Goal: Task Accomplishment & Management: Complete application form

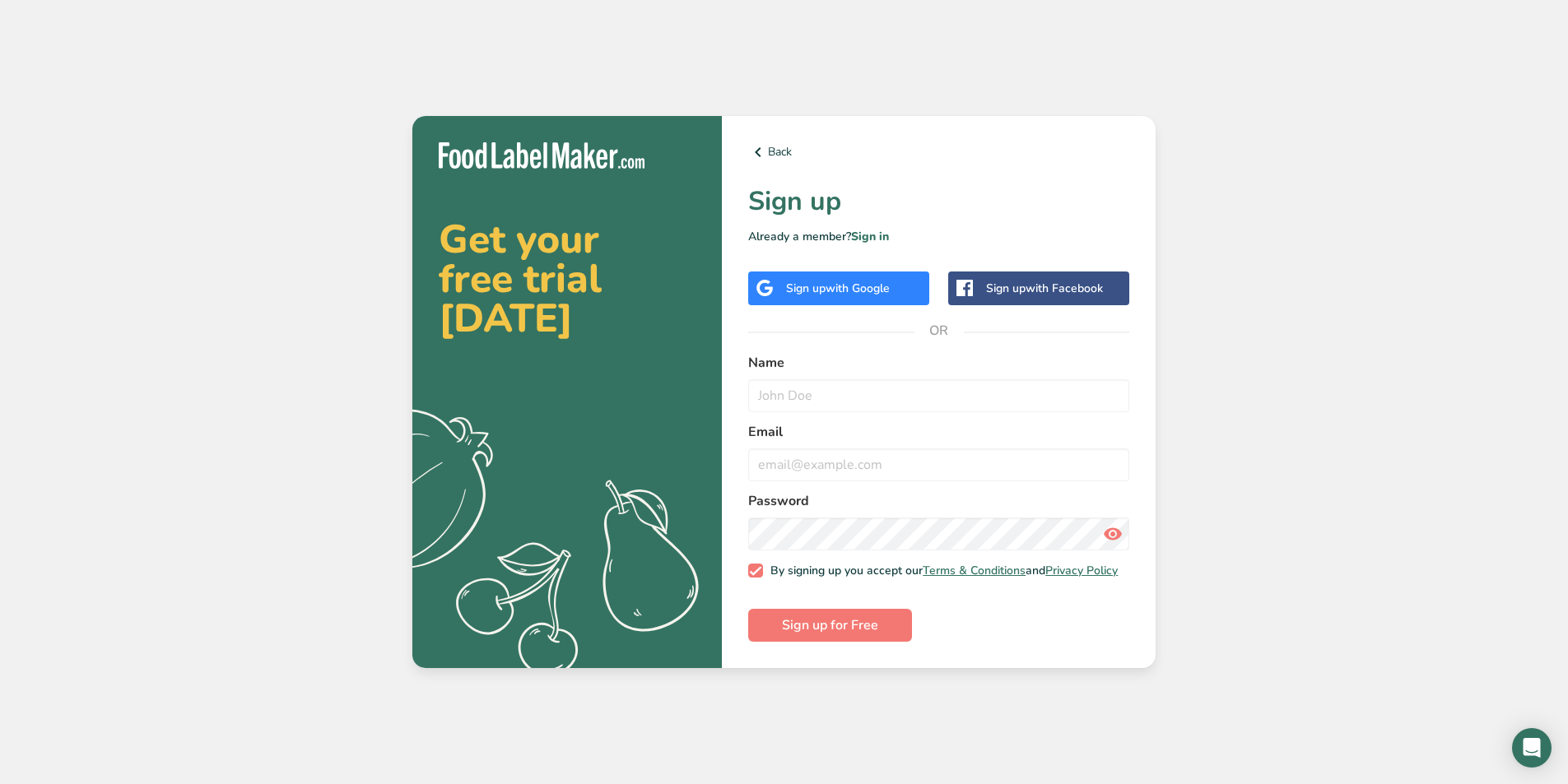
click at [884, 289] on span "with Google" at bounding box center [858, 289] width 65 height 15
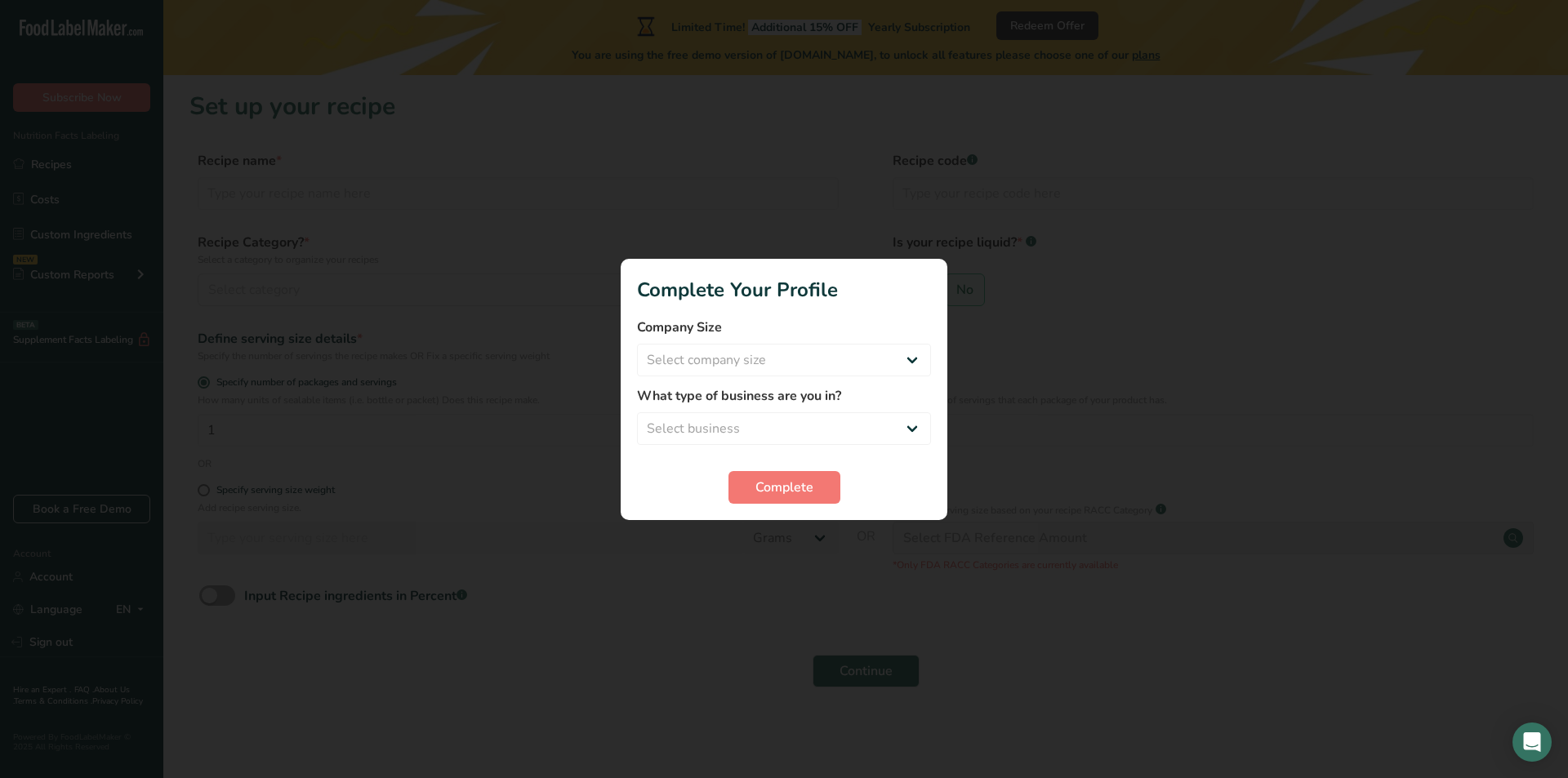
click at [840, 341] on div "Company Size Select company size Fewer than 10 Employees 10 to 50 Employees 51 …" at bounding box center [784, 347] width 294 height 58
click at [842, 357] on select "Select company size Fewer than 10 Employees 10 to 50 Employees 51 to 500 Employ…" at bounding box center [784, 360] width 294 height 33
select select "1"
click at [637, 344] on select "Select company size Fewer than 10 Employees 10 to 50 Employees 51 to 500 Employ…" at bounding box center [784, 360] width 294 height 33
click at [833, 422] on select "Select business Packaged Food Manufacturer Restaurant & Cafe Bakery Meal Plans …" at bounding box center [784, 429] width 294 height 33
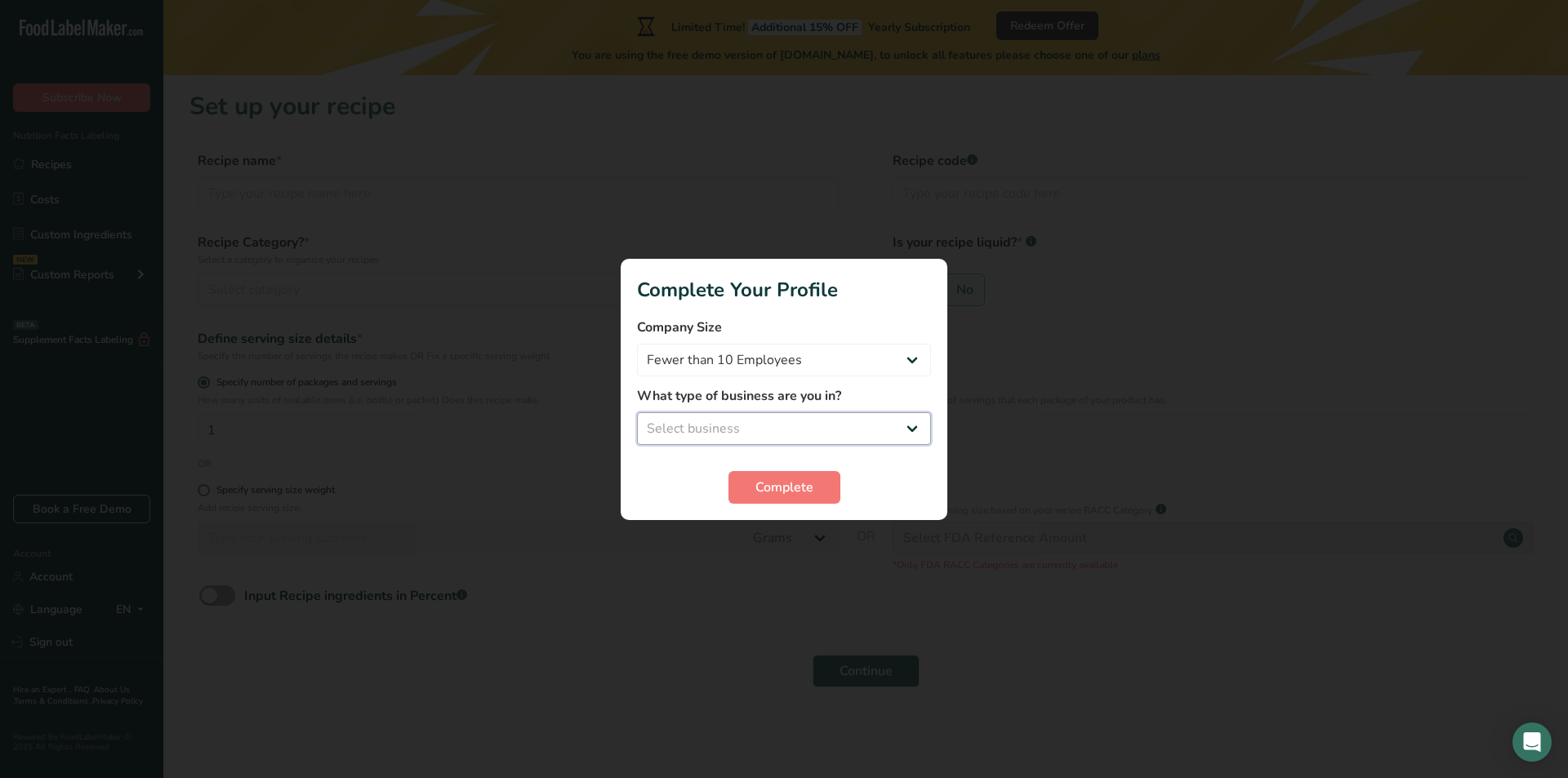
select select "8"
click at [637, 413] on select "Select business Packaged Food Manufacturer Restaurant & Cafe Bakery Meal Plans …" at bounding box center [784, 429] width 294 height 33
click at [784, 492] on span "Complete" at bounding box center [784, 487] width 58 height 20
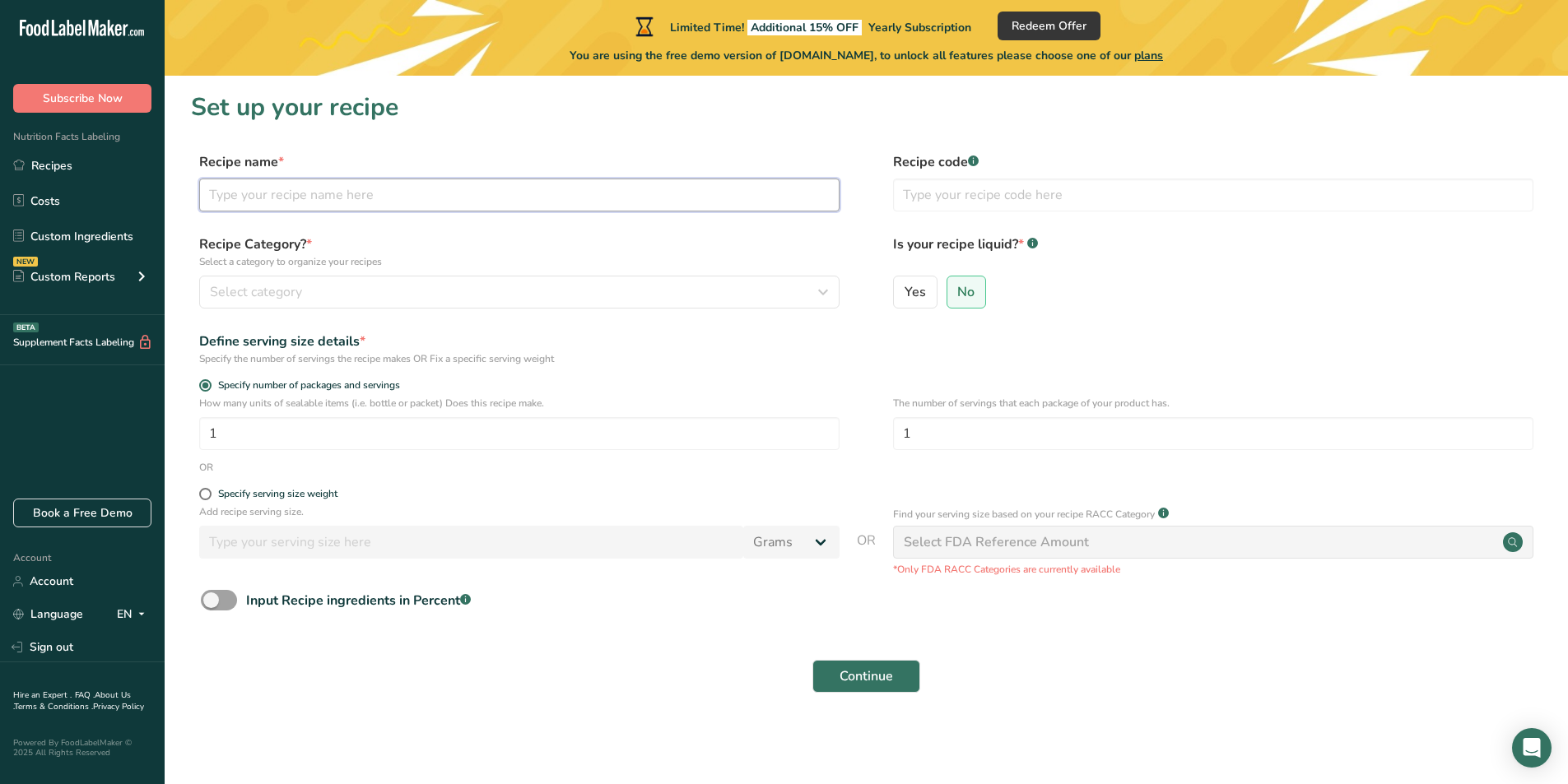
click at [357, 201] on input "text" at bounding box center [519, 195] width 641 height 33
click at [578, 293] on div "Select category" at bounding box center [514, 291] width 609 height 20
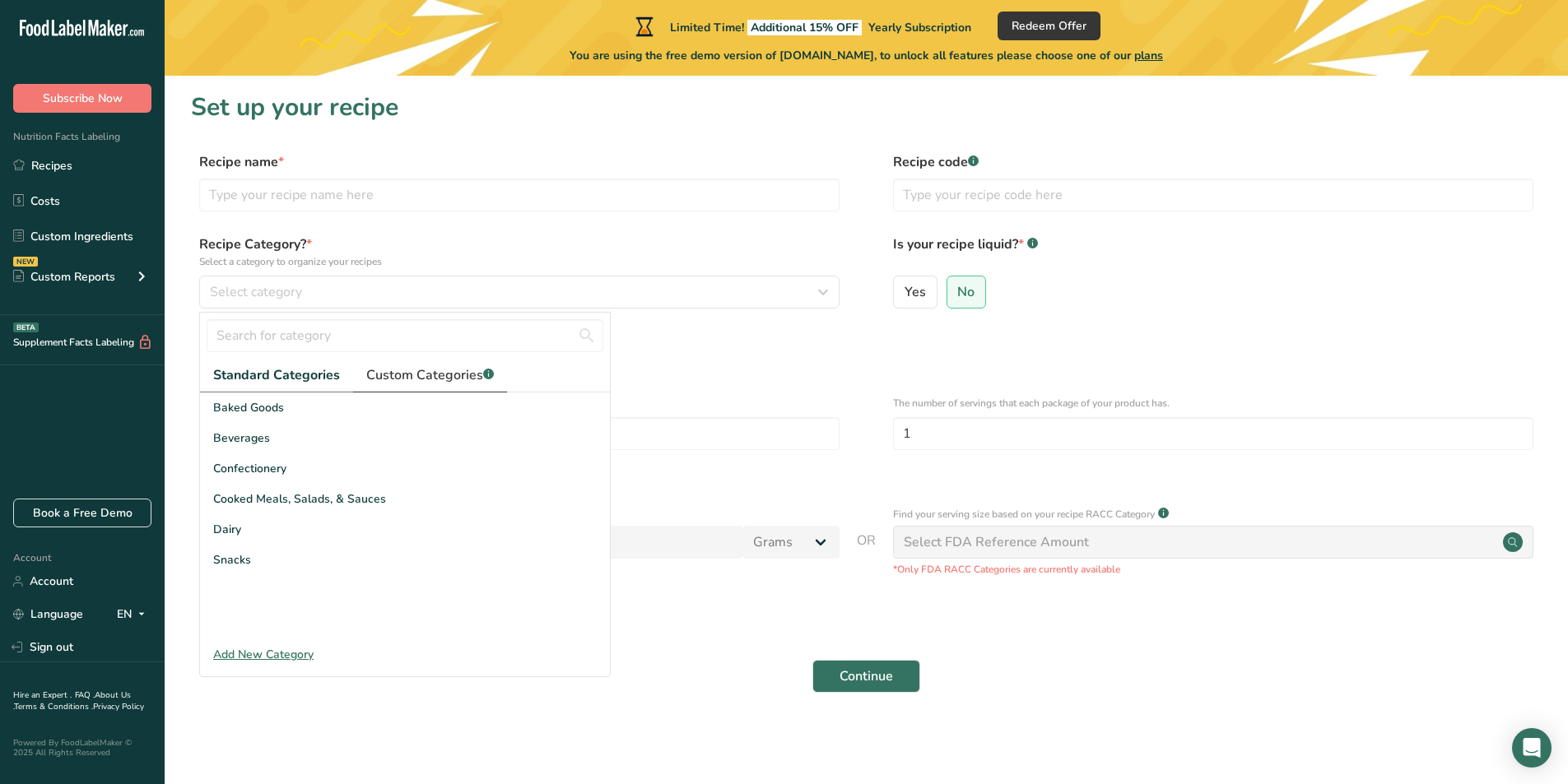
click at [460, 371] on span "Custom Categories .a-a{fill:#347362;}.b-a{fill:#fff;}" at bounding box center [430, 375] width 127 height 20
click at [310, 382] on span "Standard Categories" at bounding box center [276, 375] width 125 height 20
click at [700, 332] on div "Define serving size details *" at bounding box center [519, 342] width 641 height 20
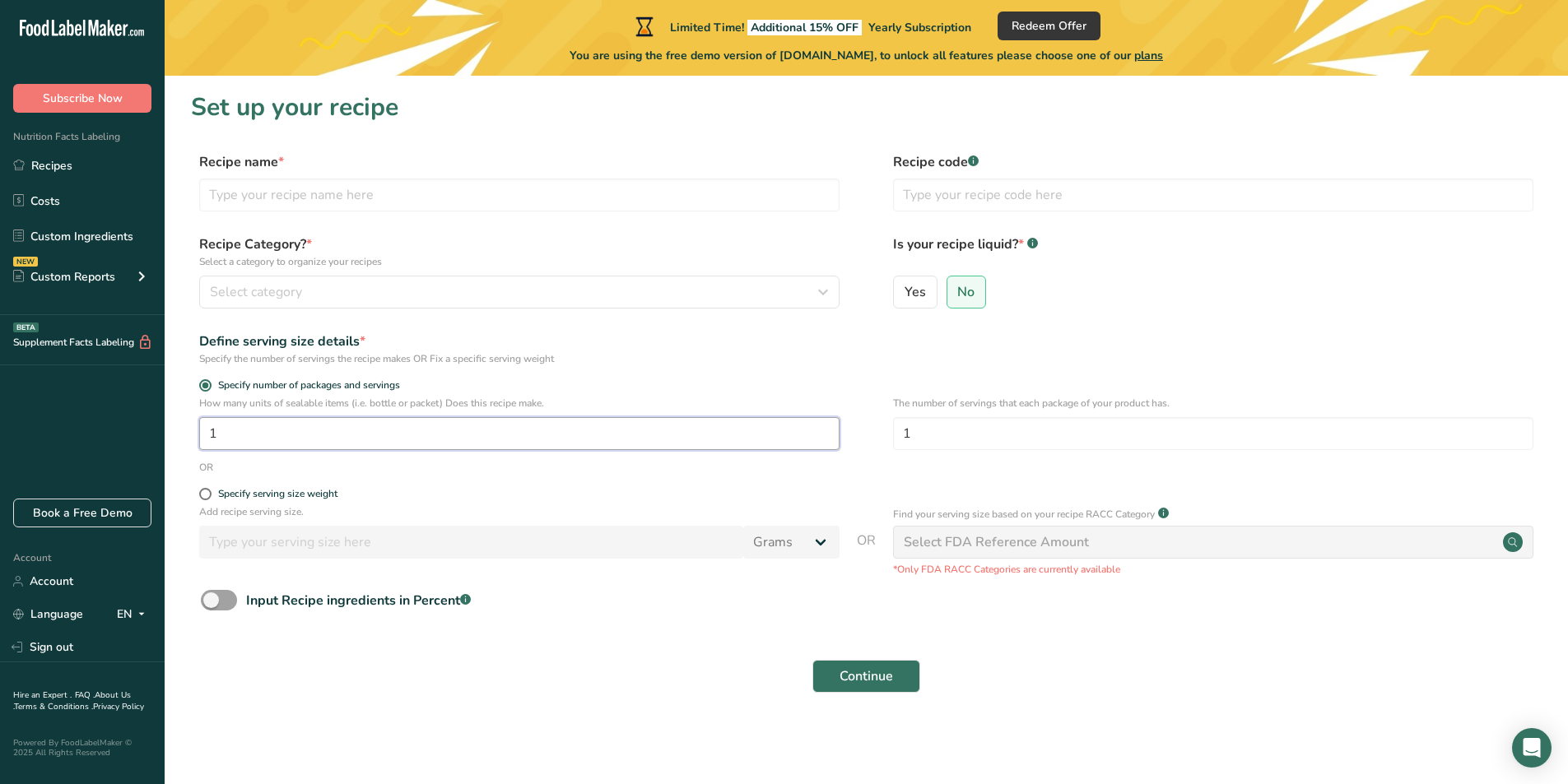
click at [436, 440] on input "1" at bounding box center [519, 434] width 641 height 33
click at [360, 294] on div "Select category" at bounding box center [514, 291] width 609 height 20
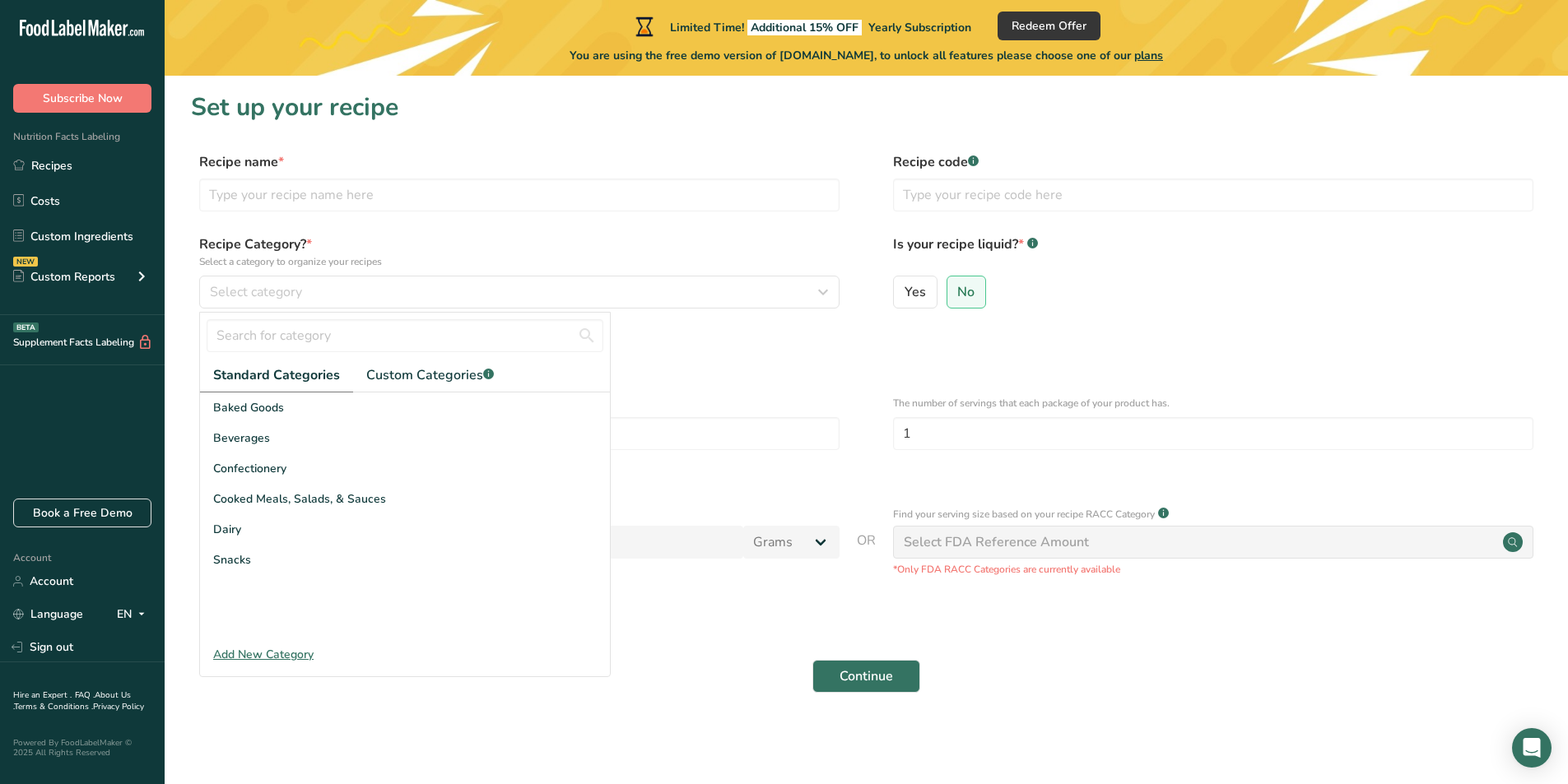
click at [586, 241] on label "Recipe Category? * Select a category to organize your recipes" at bounding box center [519, 252] width 641 height 34
